Goal: Information Seeking & Learning: Learn about a topic

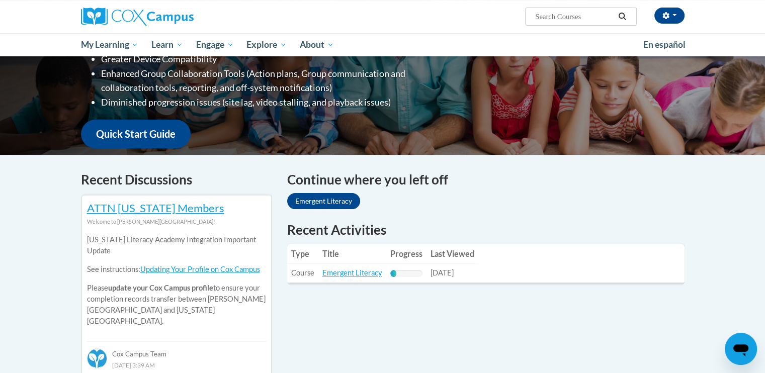
scroll to position [201, 0]
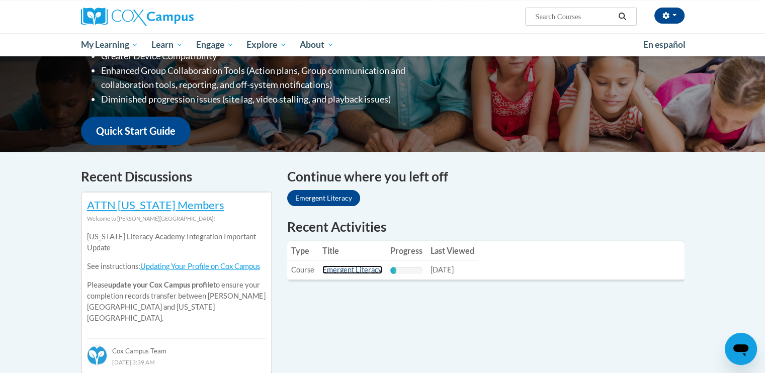
click at [360, 269] on link "Emergent Literacy" at bounding box center [352, 269] width 60 height 9
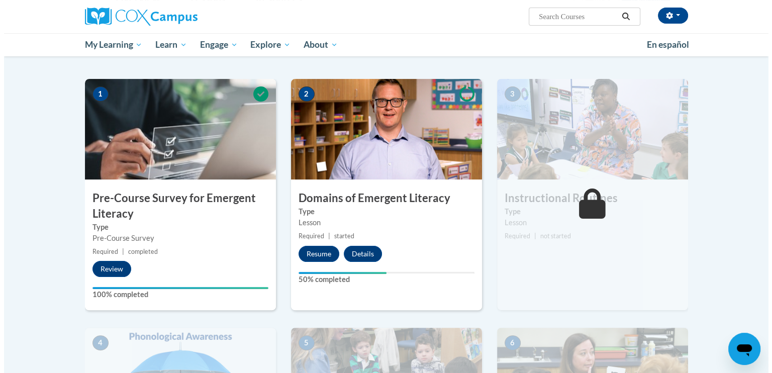
scroll to position [201, 0]
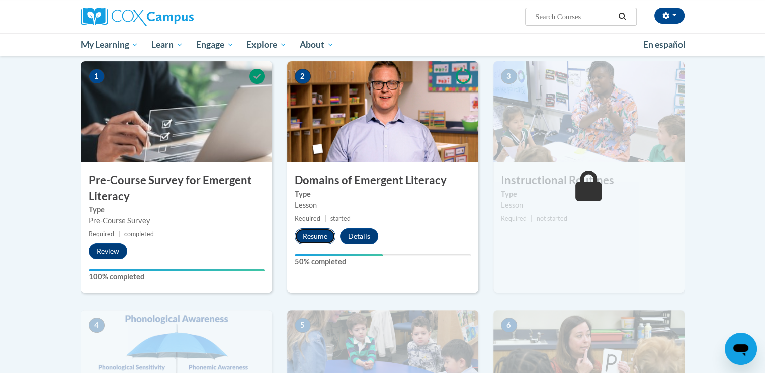
click at [321, 235] on button "Resume" at bounding box center [315, 236] width 41 height 16
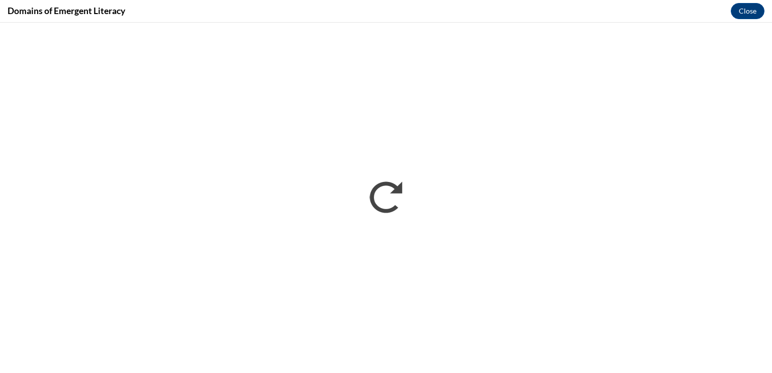
scroll to position [0, 0]
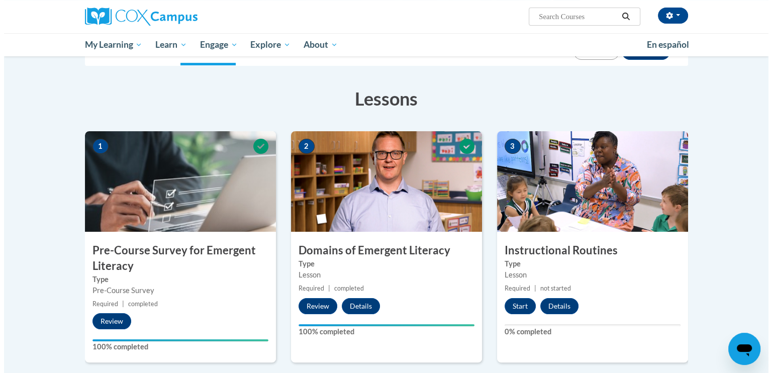
scroll to position [201, 0]
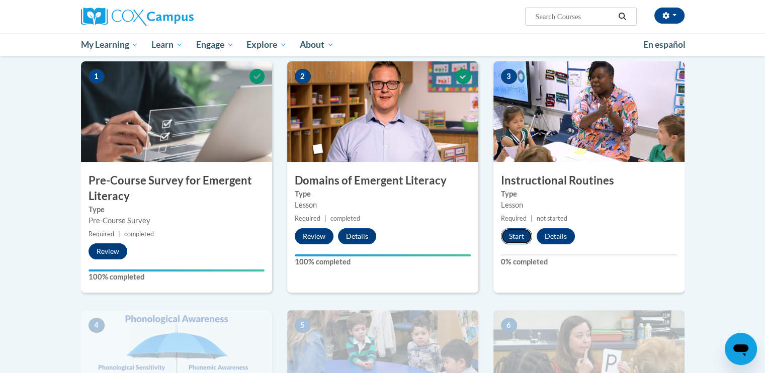
click at [514, 236] on button "Start" at bounding box center [516, 236] width 31 height 16
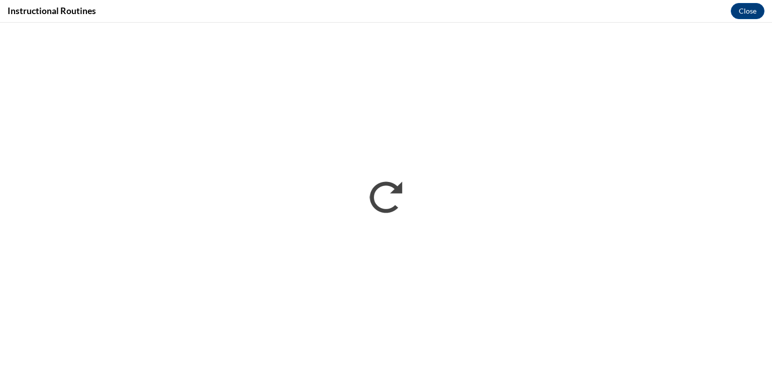
scroll to position [0, 0]
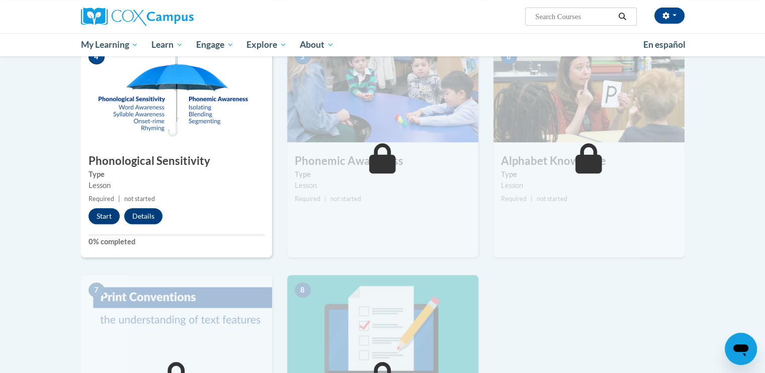
scroll to position [453, 0]
